Goal: Information Seeking & Learning: Learn about a topic

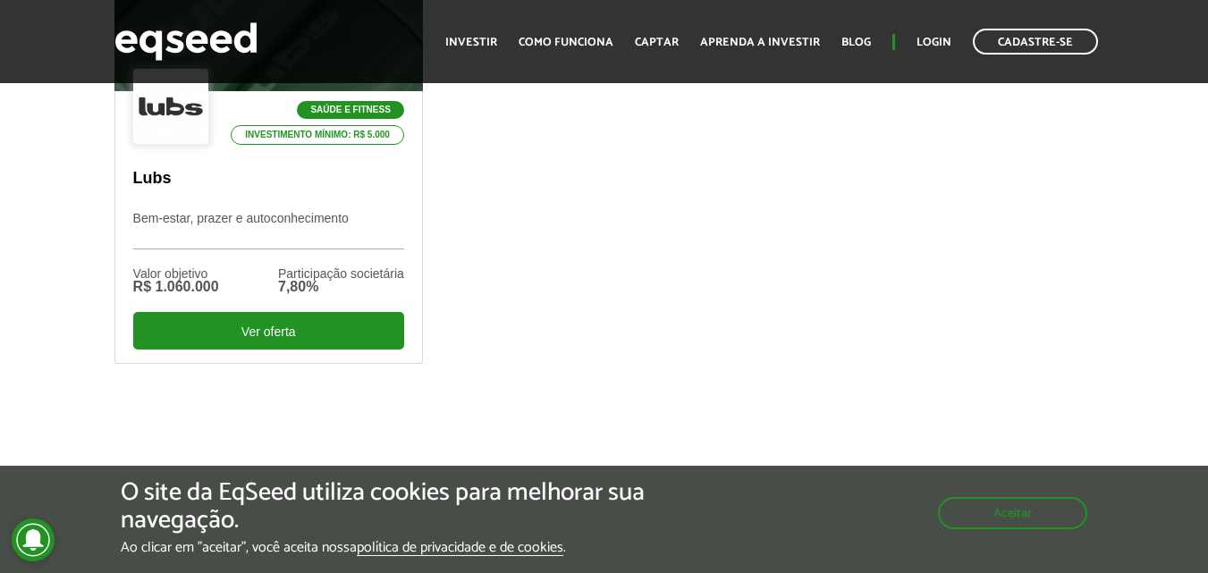
scroll to position [734, 0]
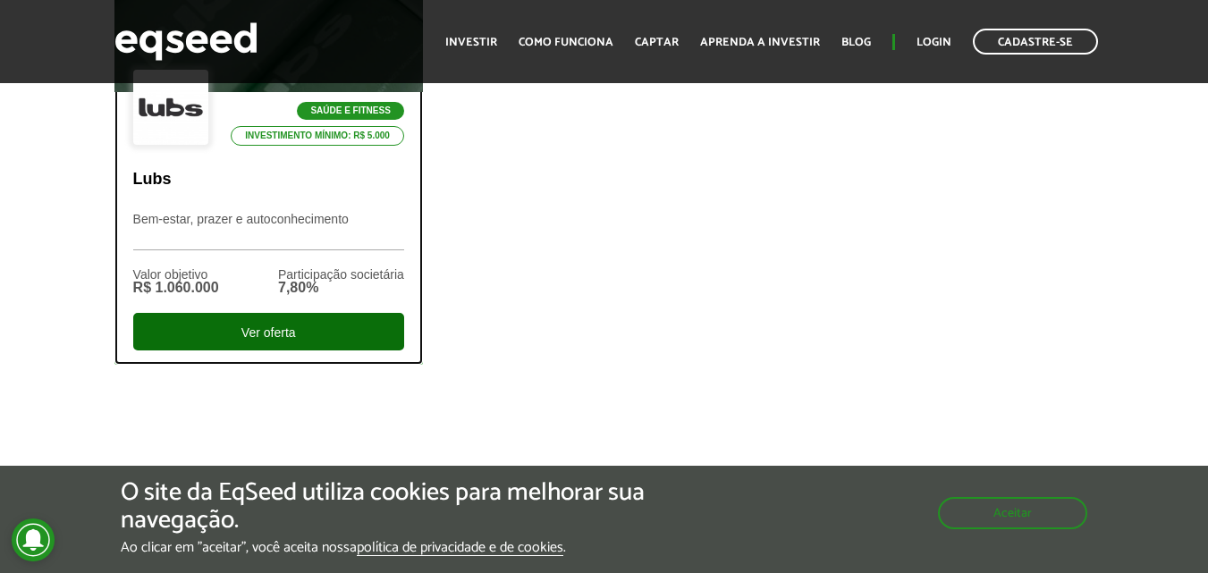
click at [258, 332] on div "Ver oferta" at bounding box center [268, 332] width 271 height 38
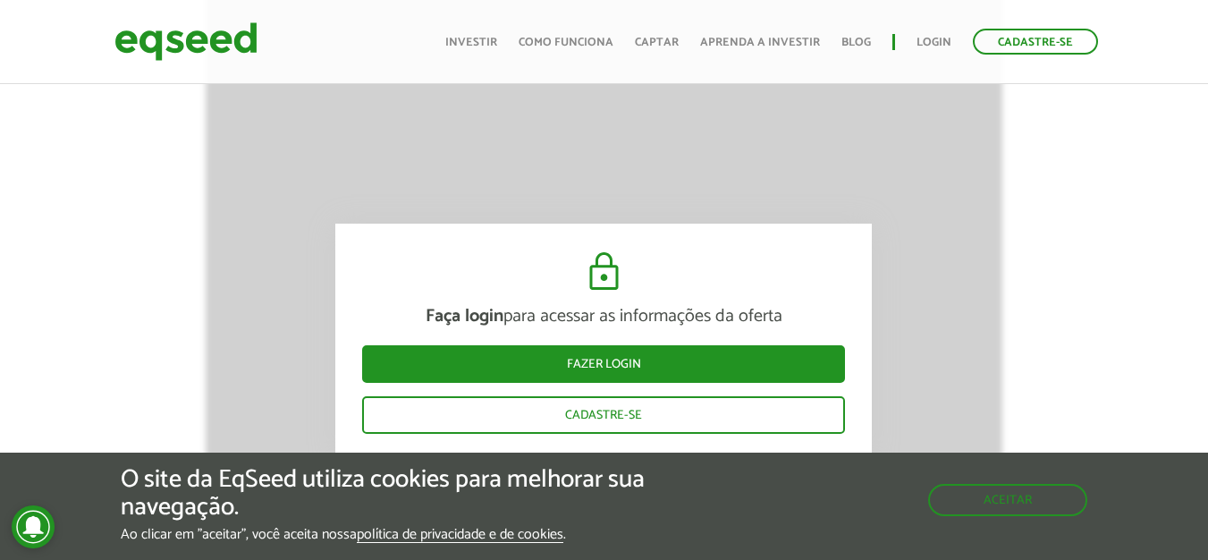
scroll to position [2133, 0]
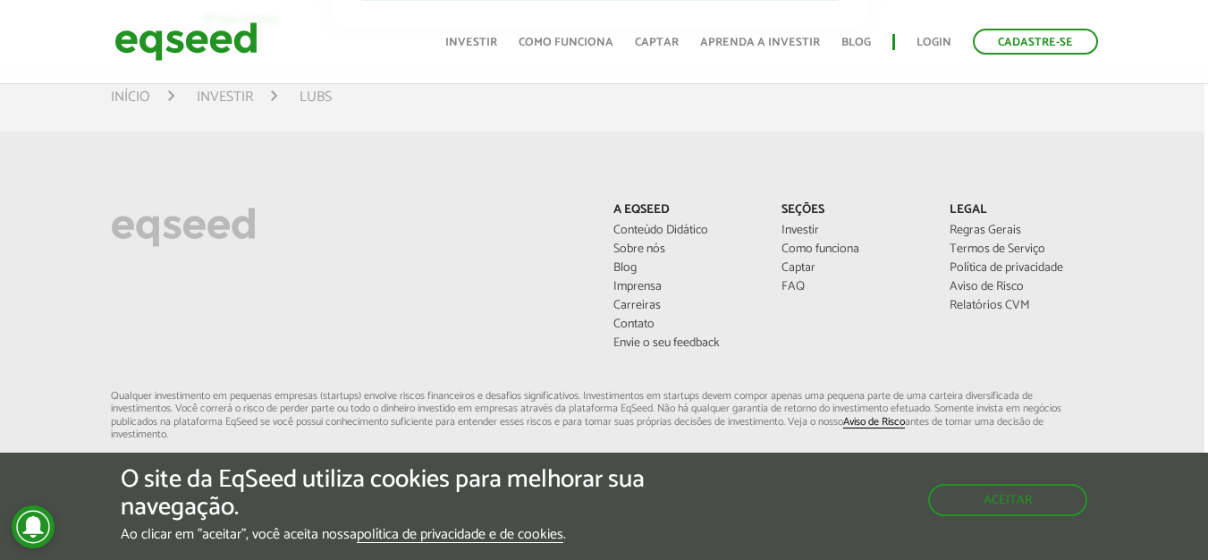
scroll to position [4811, 4]
click at [792, 266] on link "Captar" at bounding box center [852, 267] width 141 height 13
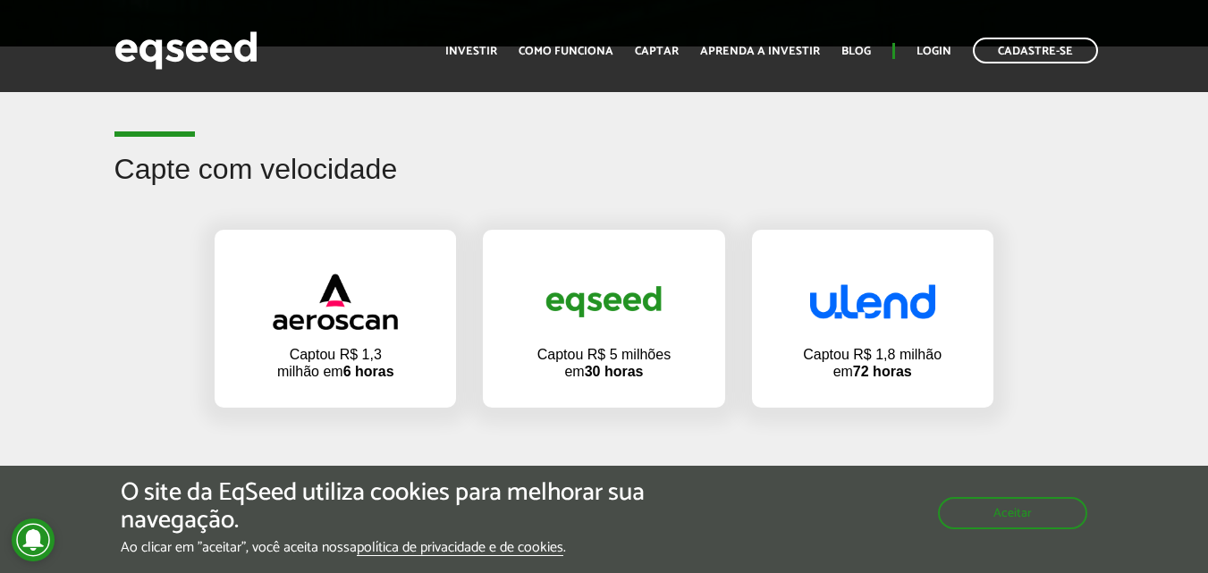
scroll to position [1118, 0]
